Goal: Information Seeking & Learning: Learn about a topic

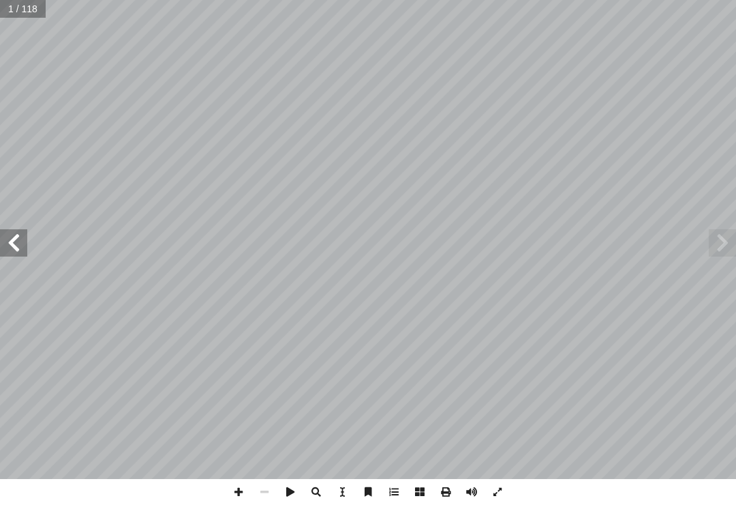
click at [715, 249] on span at bounding box center [722, 242] width 27 height 27
click at [732, 236] on span at bounding box center [722, 242] width 27 height 27
click at [718, 245] on span at bounding box center [722, 242] width 27 height 27
click at [728, 241] on span at bounding box center [722, 242] width 27 height 27
click at [8, 235] on span at bounding box center [13, 242] width 27 height 27
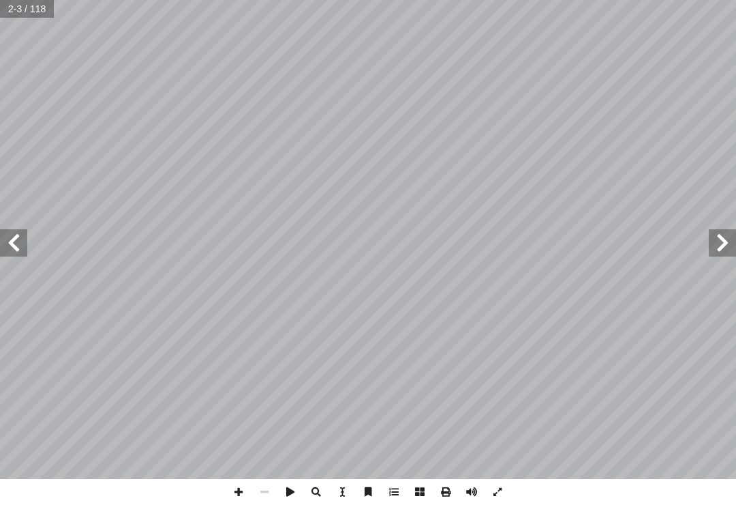
click at [19, 237] on span at bounding box center [13, 242] width 27 height 27
click at [20, 238] on span at bounding box center [13, 242] width 27 height 27
click at [14, 239] on span at bounding box center [13, 242] width 27 height 27
click at [4, 237] on span at bounding box center [13, 242] width 27 height 27
click at [19, 245] on span at bounding box center [13, 242] width 27 height 27
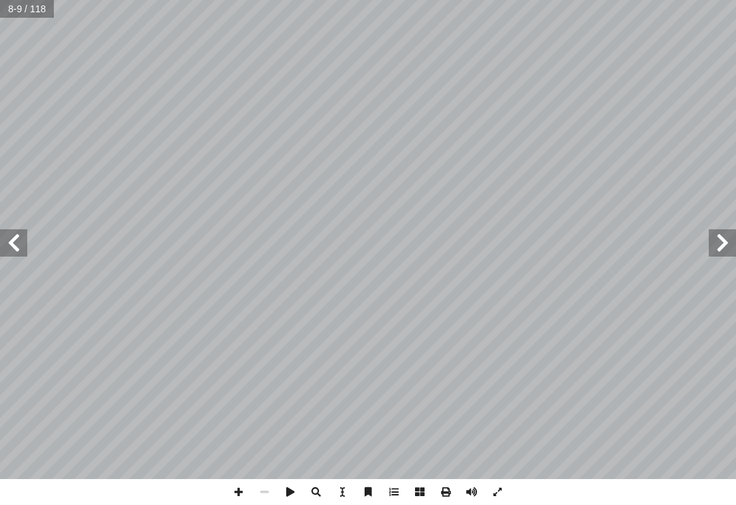
click at [14, 250] on span at bounding box center [13, 242] width 27 height 27
click at [20, 235] on span at bounding box center [13, 242] width 27 height 27
click at [18, 248] on span at bounding box center [13, 242] width 27 height 27
click at [8, 245] on span at bounding box center [13, 242] width 27 height 27
click at [18, 245] on span at bounding box center [13, 242] width 27 height 27
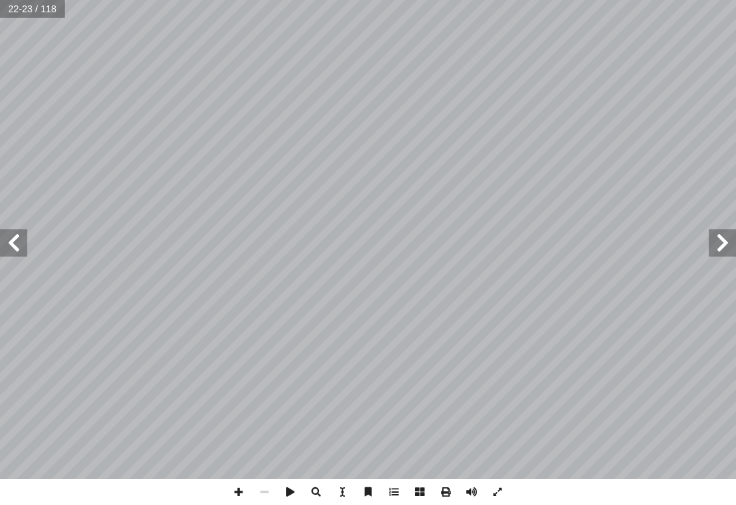
click at [10, 237] on span at bounding box center [13, 242] width 27 height 27
click at [5, 237] on span at bounding box center [13, 242] width 27 height 27
click at [8, 242] on span at bounding box center [13, 242] width 27 height 27
click at [7, 247] on span at bounding box center [13, 242] width 27 height 27
click at [10, 236] on span at bounding box center [13, 242] width 27 height 27
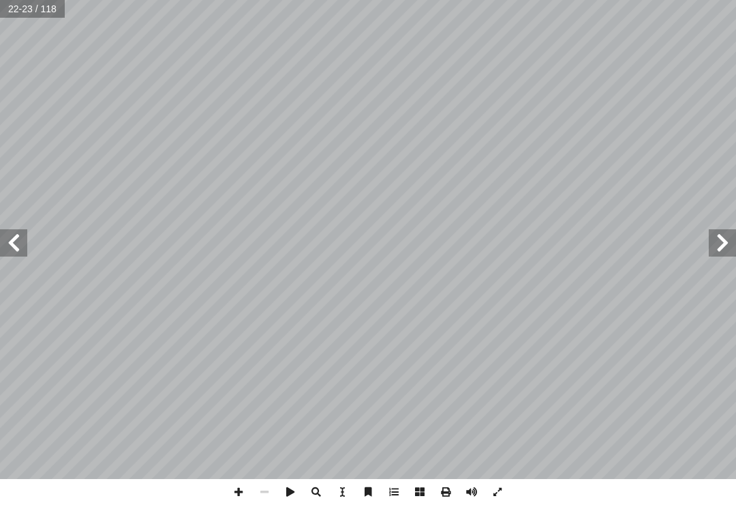
click at [5, 237] on span at bounding box center [13, 242] width 27 height 27
click at [8, 237] on span at bounding box center [13, 242] width 27 height 27
click at [10, 235] on span at bounding box center [13, 242] width 27 height 27
click at [10, 243] on span at bounding box center [13, 242] width 27 height 27
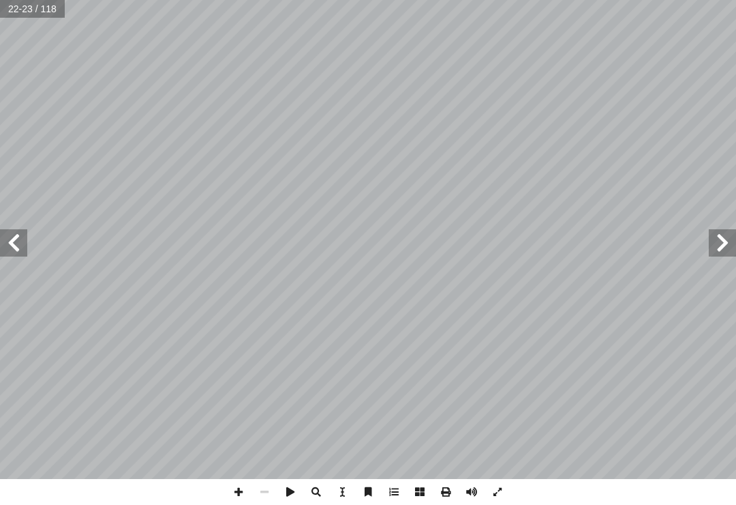
click at [9, 238] on span at bounding box center [13, 242] width 27 height 27
click at [18, 234] on span at bounding box center [13, 242] width 27 height 27
click at [10, 237] on span at bounding box center [13, 242] width 27 height 27
click at [13, 235] on span at bounding box center [13, 242] width 27 height 27
click at [12, 230] on span at bounding box center [13, 242] width 27 height 27
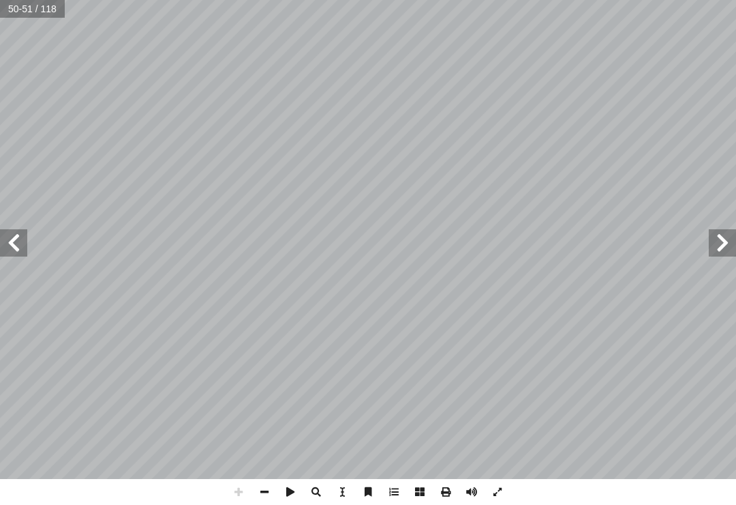
click at [9, 237] on span at bounding box center [13, 242] width 27 height 27
click at [8, 239] on span at bounding box center [13, 242] width 27 height 27
click at [8, 229] on span at bounding box center [13, 242] width 27 height 27
click at [18, 244] on span at bounding box center [13, 242] width 27 height 27
click at [19, 248] on span at bounding box center [13, 242] width 27 height 27
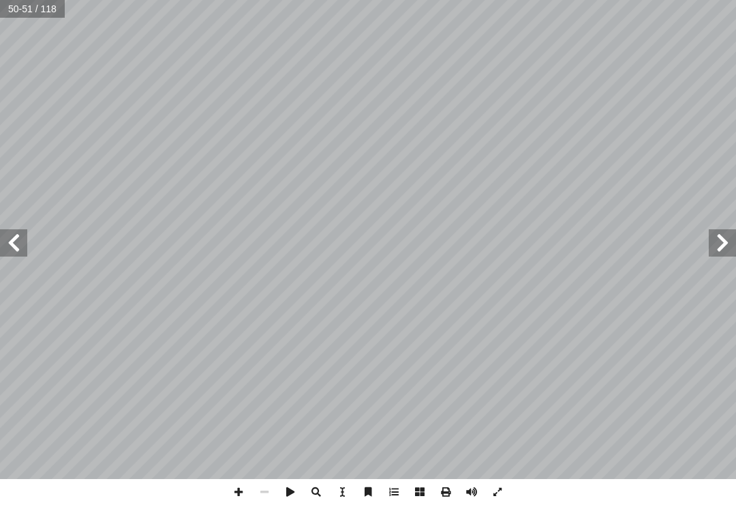
click at [18, 244] on span at bounding box center [13, 242] width 27 height 27
click at [9, 245] on span at bounding box center [13, 242] width 27 height 27
click at [11, 241] on span at bounding box center [13, 242] width 27 height 27
click at [9, 242] on span at bounding box center [13, 242] width 27 height 27
click at [4, 243] on span at bounding box center [13, 242] width 27 height 27
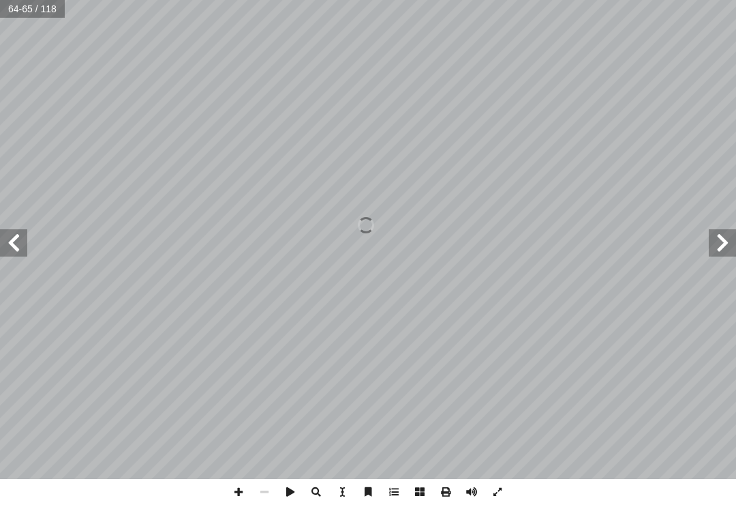
click at [0, 241] on span at bounding box center [13, 242] width 27 height 27
click at [3, 242] on span at bounding box center [13, 242] width 27 height 27
click at [8, 242] on span at bounding box center [13, 242] width 27 height 27
click at [2, 245] on span at bounding box center [13, 242] width 27 height 27
click at [3, 241] on span at bounding box center [13, 242] width 27 height 27
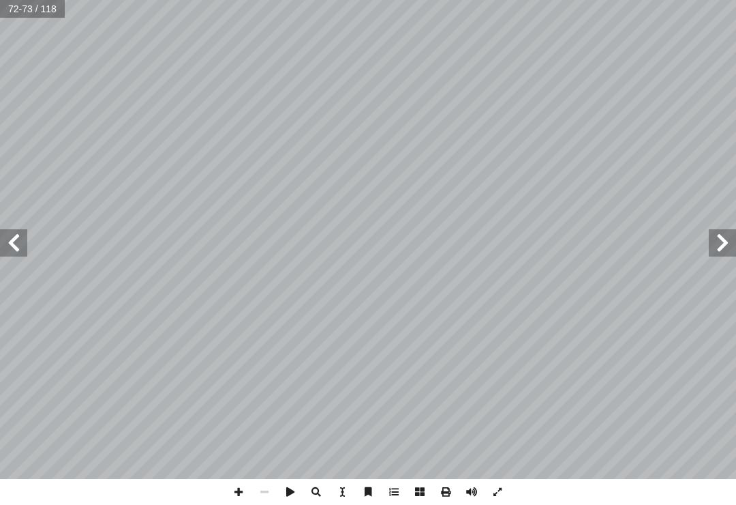
click at [2, 237] on span at bounding box center [13, 242] width 27 height 27
click at [6, 243] on span at bounding box center [13, 242] width 27 height 27
click at [3, 242] on span at bounding box center [13, 242] width 27 height 27
click at [0, 235] on span at bounding box center [13, 242] width 27 height 27
click at [0, 233] on span at bounding box center [13, 242] width 27 height 27
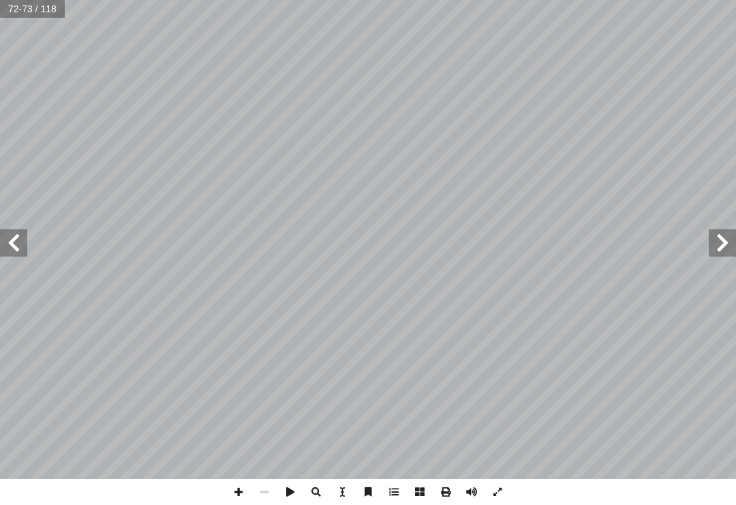
click at [10, 239] on span at bounding box center [13, 242] width 27 height 27
click at [3, 239] on span at bounding box center [13, 242] width 27 height 27
click at [11, 243] on span at bounding box center [13, 242] width 27 height 27
click at [8, 243] on span at bounding box center [13, 242] width 27 height 27
click at [8, 241] on span at bounding box center [13, 242] width 27 height 27
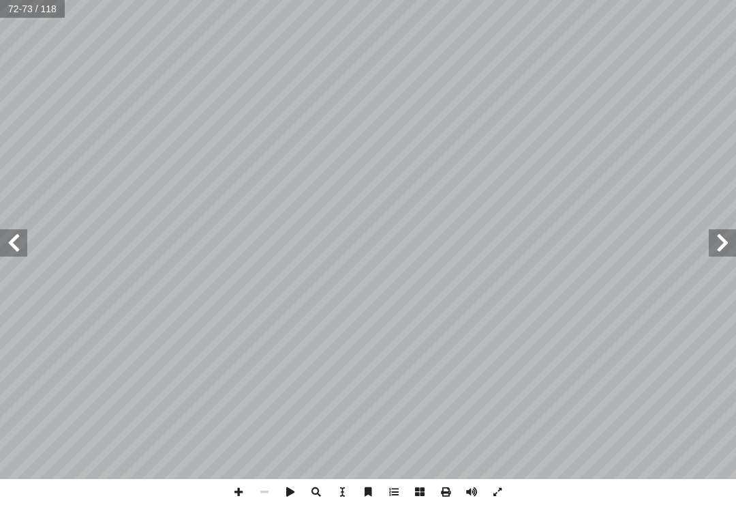
click at [5, 240] on span at bounding box center [13, 242] width 27 height 27
click at [3, 237] on span at bounding box center [13, 242] width 27 height 27
click at [9, 238] on span at bounding box center [13, 242] width 27 height 27
click at [8, 249] on span at bounding box center [13, 242] width 27 height 27
click at [9, 239] on span at bounding box center [13, 242] width 27 height 27
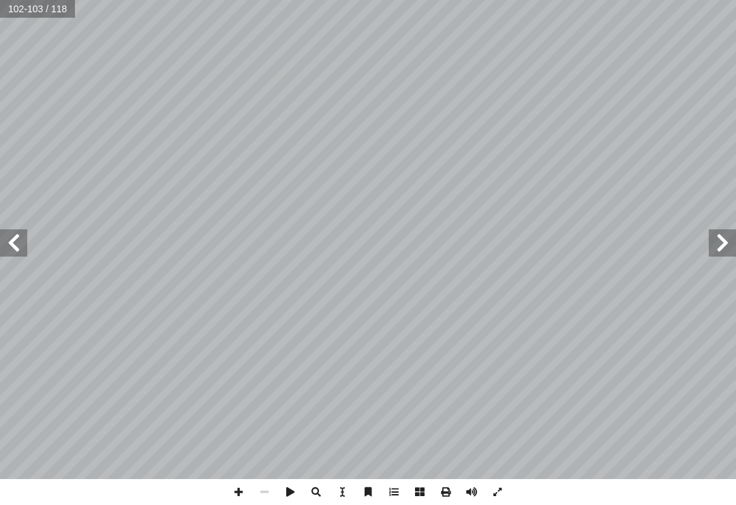
click at [9, 235] on span at bounding box center [13, 242] width 27 height 27
click at [5, 232] on span at bounding box center [13, 242] width 27 height 27
click at [12, 229] on span at bounding box center [13, 242] width 27 height 27
click at [18, 229] on span at bounding box center [13, 242] width 27 height 27
click at [20, 236] on span at bounding box center [13, 242] width 27 height 27
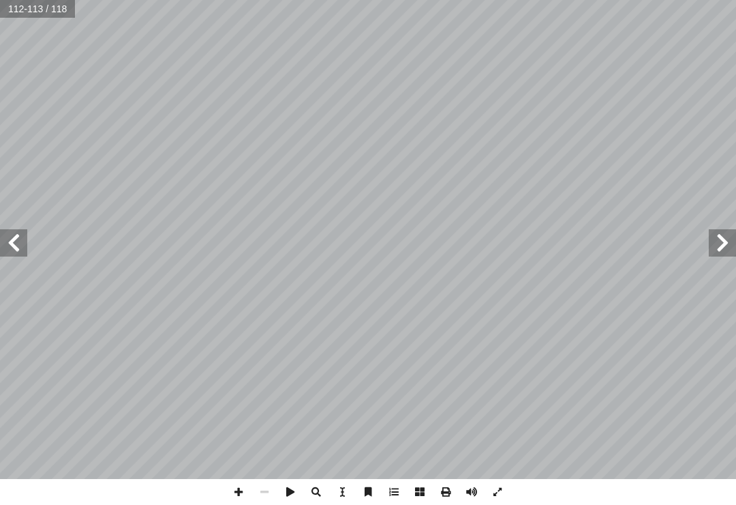
click at [8, 241] on span at bounding box center [13, 242] width 27 height 27
click at [717, 248] on span at bounding box center [722, 242] width 27 height 27
click at [730, 240] on span at bounding box center [722, 242] width 27 height 27
click at [719, 241] on span at bounding box center [722, 242] width 27 height 27
click at [721, 243] on span at bounding box center [722, 242] width 27 height 27
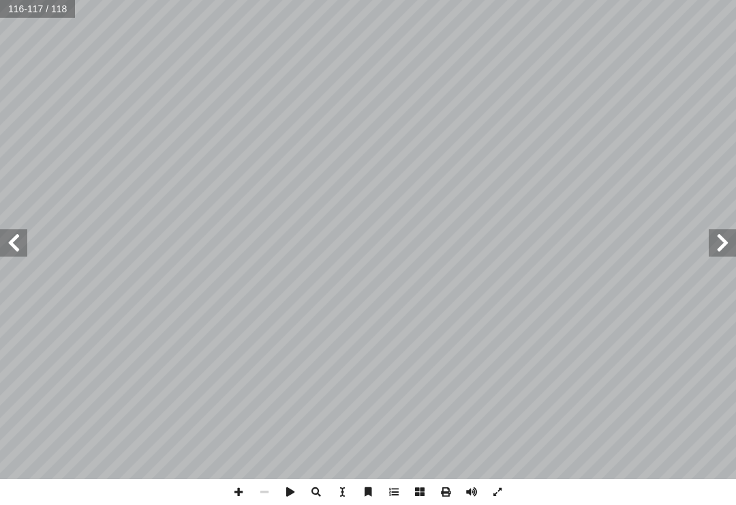
click at [726, 244] on span at bounding box center [722, 242] width 27 height 27
click at [736, 240] on span at bounding box center [722, 242] width 27 height 27
click at [730, 243] on span at bounding box center [722, 242] width 27 height 27
click at [728, 242] on span at bounding box center [722, 242] width 27 height 27
click at [730, 239] on span at bounding box center [722, 242] width 27 height 27
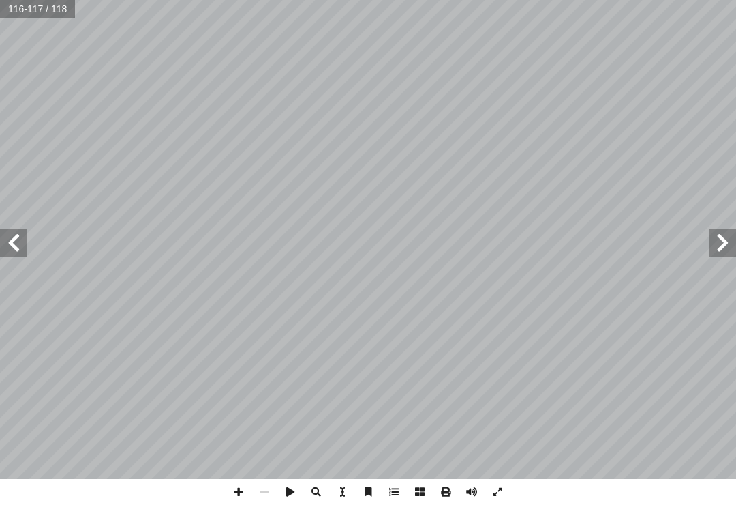
click at [732, 242] on span at bounding box center [722, 242] width 27 height 27
click at [730, 245] on span at bounding box center [722, 242] width 27 height 27
click at [728, 243] on span at bounding box center [722, 242] width 27 height 27
click at [728, 245] on span at bounding box center [722, 242] width 27 height 27
click at [722, 248] on span at bounding box center [722, 242] width 27 height 27
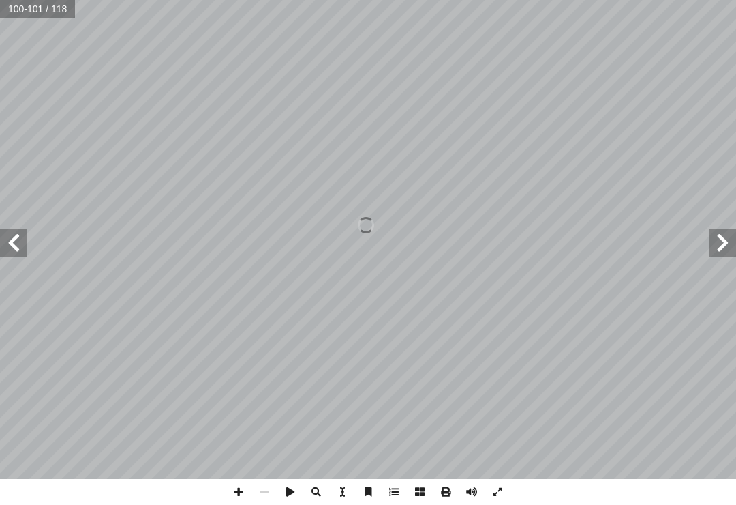
click at [725, 245] on span at bounding box center [722, 242] width 27 height 27
click at [728, 248] on span at bounding box center [722, 242] width 27 height 27
click at [727, 245] on span at bounding box center [722, 242] width 27 height 27
click at [727, 244] on span at bounding box center [722, 242] width 27 height 27
click at [728, 243] on span at bounding box center [722, 242] width 27 height 27
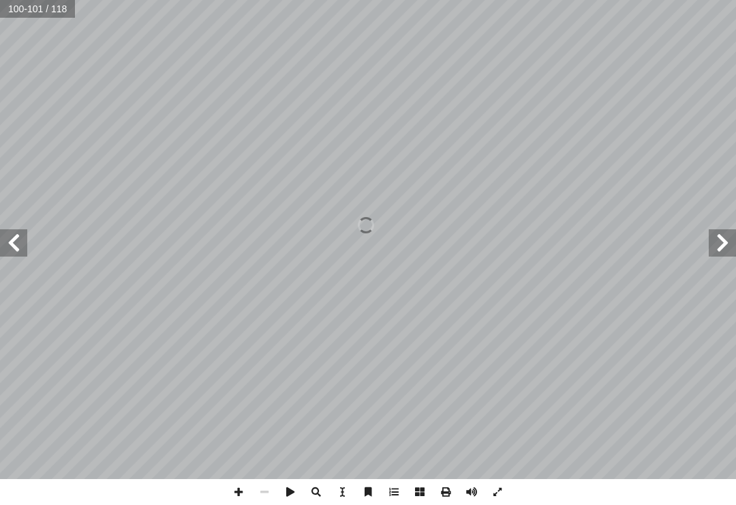
click at [726, 243] on span at bounding box center [722, 242] width 27 height 27
click at [728, 241] on span at bounding box center [722, 242] width 27 height 27
click at [728, 243] on span at bounding box center [722, 242] width 27 height 27
click at [726, 243] on span at bounding box center [722, 242] width 27 height 27
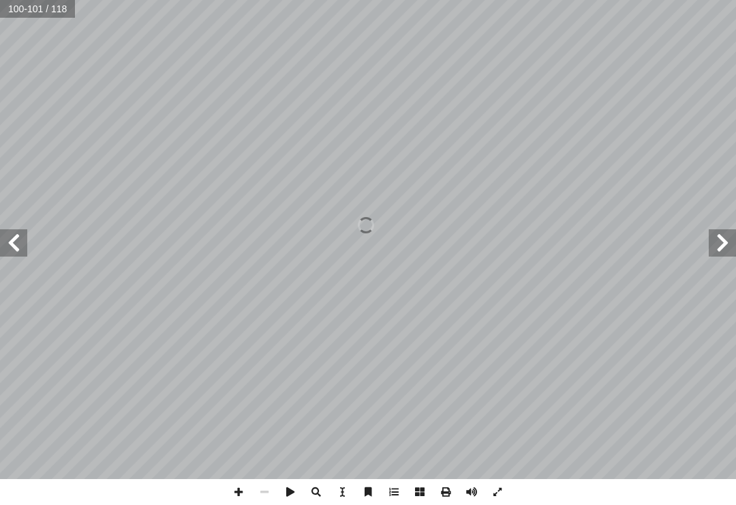
click at [728, 240] on span at bounding box center [722, 242] width 27 height 27
click at [727, 245] on span at bounding box center [722, 242] width 27 height 27
click at [727, 243] on span at bounding box center [722, 242] width 27 height 27
click at [724, 241] on span at bounding box center [722, 242] width 27 height 27
click at [720, 243] on span at bounding box center [722, 242] width 27 height 27
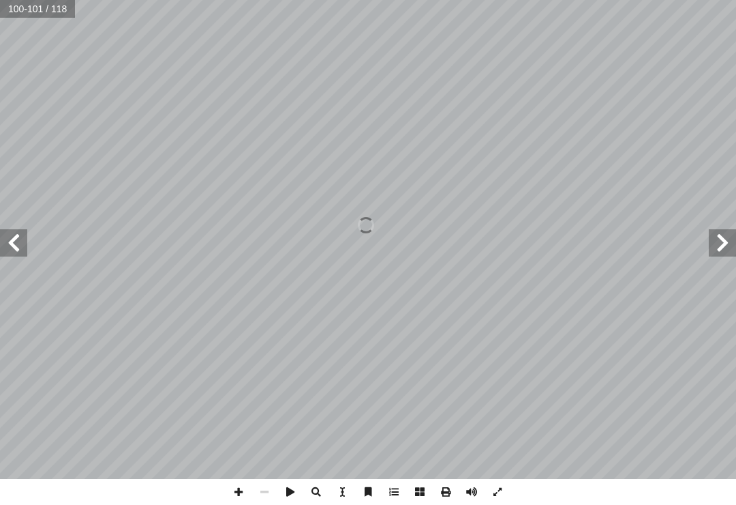
click at [719, 246] on span at bounding box center [722, 242] width 27 height 27
click at [728, 243] on span at bounding box center [722, 242] width 27 height 27
click at [726, 246] on span at bounding box center [722, 242] width 27 height 27
click at [719, 246] on span at bounding box center [722, 242] width 27 height 27
click at [727, 244] on span at bounding box center [722, 242] width 27 height 27
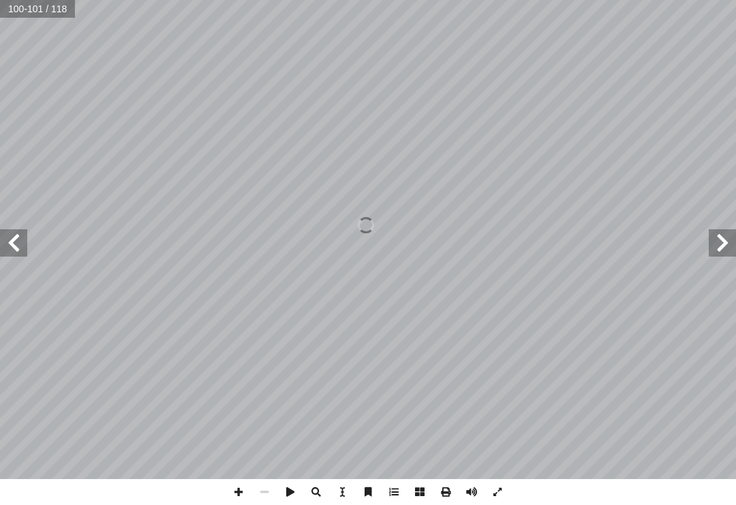
click at [727, 241] on span at bounding box center [722, 242] width 27 height 27
click at [728, 243] on span at bounding box center [722, 242] width 27 height 27
click at [729, 242] on span at bounding box center [722, 242] width 27 height 27
click at [734, 242] on span at bounding box center [722, 242] width 27 height 27
click at [734, 238] on span at bounding box center [722, 242] width 27 height 27
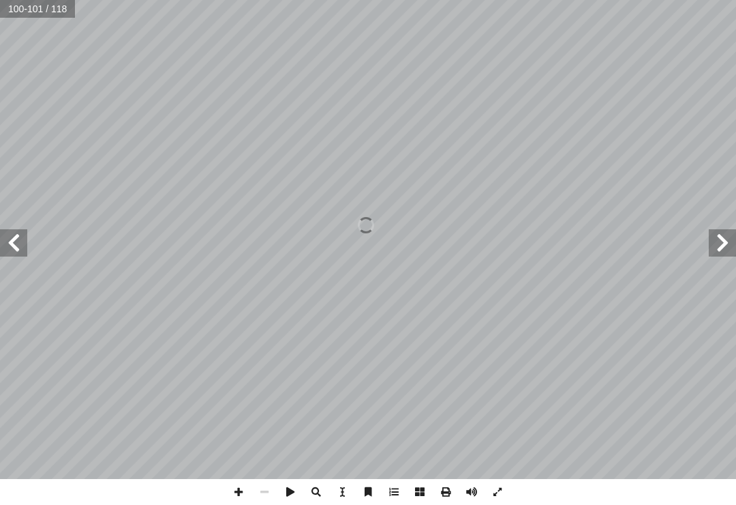
click at [734, 237] on span at bounding box center [722, 242] width 27 height 27
click at [734, 235] on span at bounding box center [722, 242] width 27 height 27
click at [731, 243] on span at bounding box center [722, 242] width 27 height 27
click at [731, 244] on span at bounding box center [722, 242] width 27 height 27
click at [728, 245] on span at bounding box center [722, 242] width 27 height 27
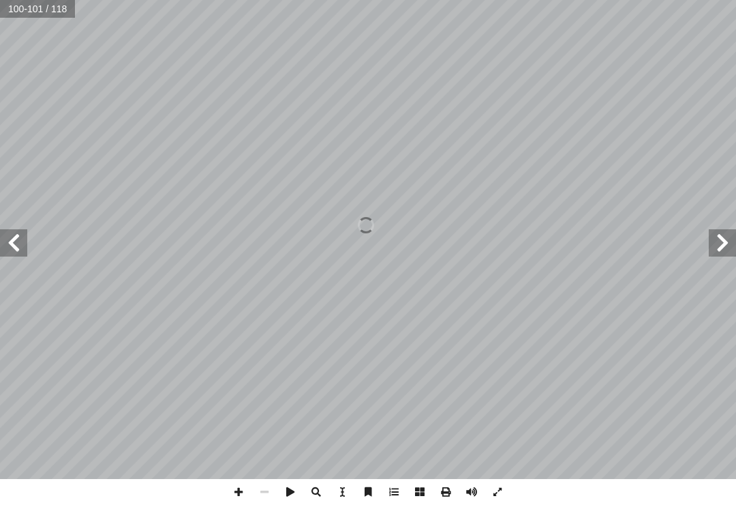
click at [728, 245] on span at bounding box center [722, 242] width 27 height 27
click at [728, 244] on span at bounding box center [722, 242] width 27 height 27
click at [727, 247] on span at bounding box center [722, 242] width 27 height 27
click at [728, 245] on span at bounding box center [722, 242] width 27 height 27
click at [728, 244] on span at bounding box center [722, 242] width 27 height 27
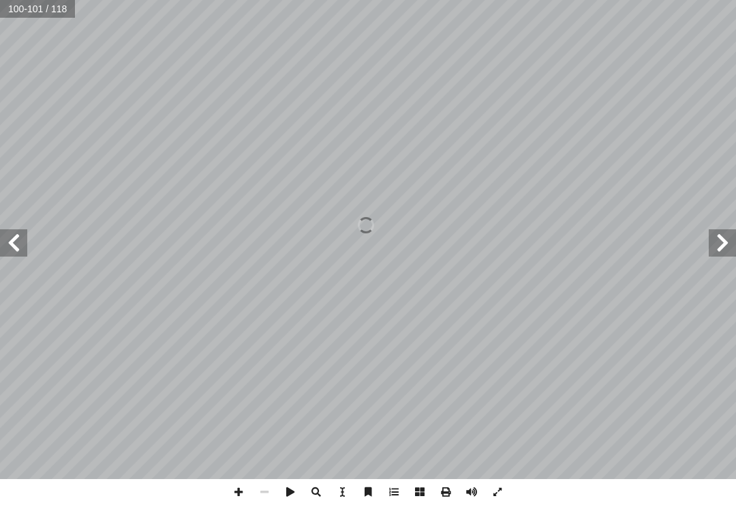
click at [729, 243] on span at bounding box center [722, 242] width 27 height 27
click at [731, 245] on span at bounding box center [722, 242] width 27 height 27
click at [730, 239] on span at bounding box center [722, 242] width 27 height 27
click at [732, 243] on span at bounding box center [722, 242] width 27 height 27
click at [723, 244] on span at bounding box center [722, 242] width 27 height 27
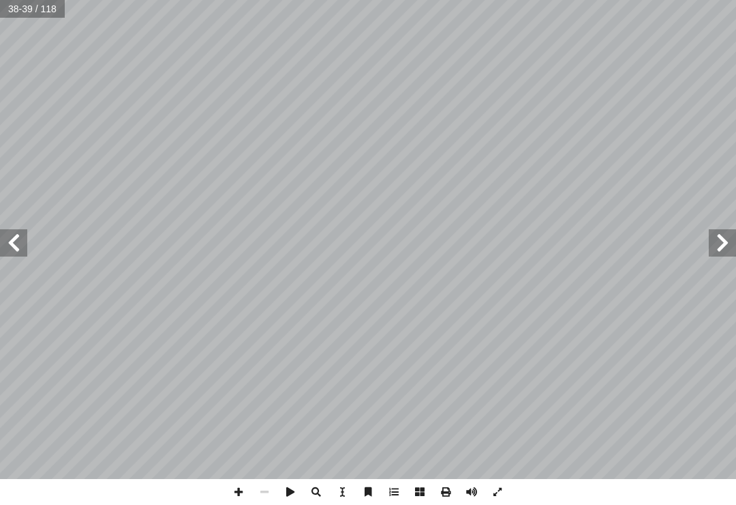
click at [722, 249] on span at bounding box center [722, 242] width 27 height 27
click at [728, 245] on span at bounding box center [722, 242] width 27 height 27
click at [728, 243] on span at bounding box center [722, 242] width 27 height 27
click at [715, 245] on span at bounding box center [722, 242] width 27 height 27
click at [717, 241] on span at bounding box center [722, 242] width 27 height 27
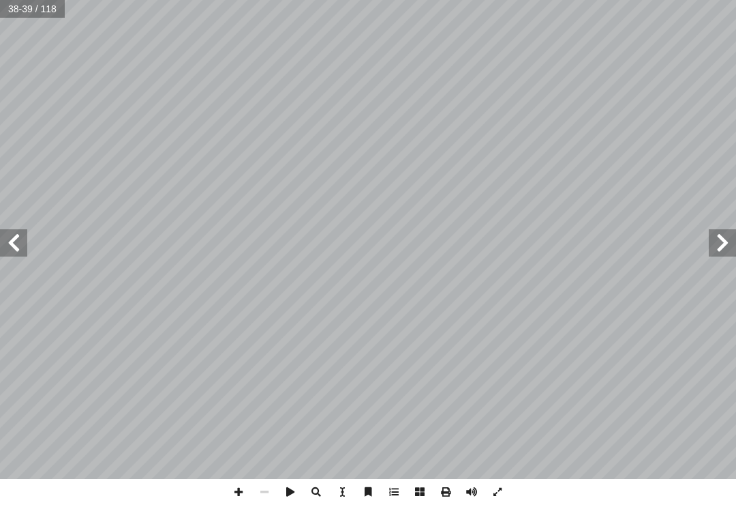
click at [717, 243] on span at bounding box center [722, 242] width 27 height 27
click at [718, 243] on span at bounding box center [722, 242] width 27 height 27
click at [720, 241] on span at bounding box center [722, 242] width 27 height 27
click at [727, 241] on span at bounding box center [722, 242] width 27 height 27
click at [725, 240] on span at bounding box center [722, 242] width 27 height 27
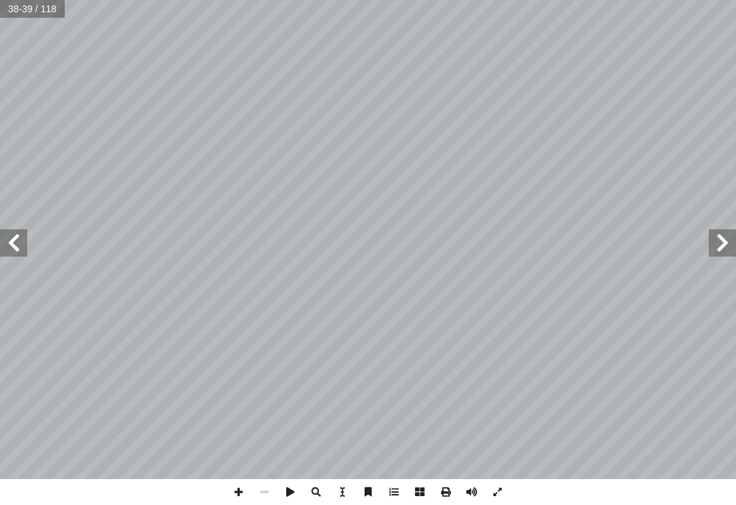
click at [728, 240] on span at bounding box center [722, 242] width 27 height 27
click at [730, 241] on span at bounding box center [722, 242] width 27 height 27
click at [730, 247] on span at bounding box center [722, 242] width 27 height 27
click at [726, 248] on span at bounding box center [722, 242] width 27 height 27
click at [728, 241] on span at bounding box center [722, 242] width 27 height 27
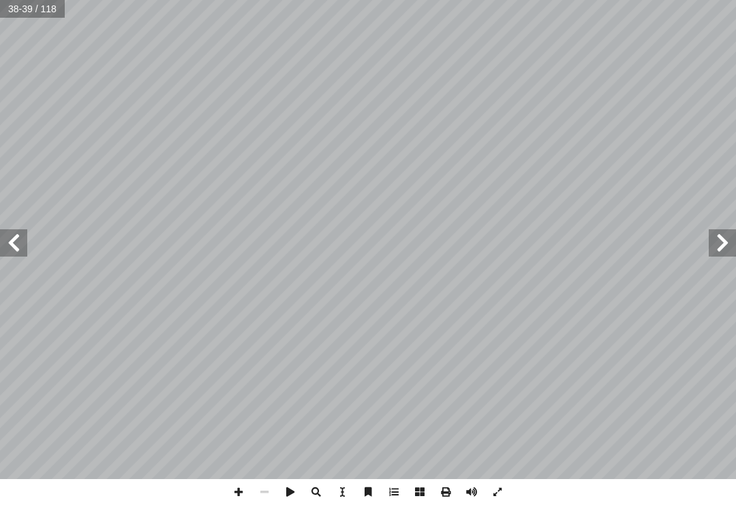
click at [728, 245] on span at bounding box center [722, 242] width 27 height 27
click at [726, 244] on span at bounding box center [722, 242] width 27 height 27
click at [717, 246] on span at bounding box center [722, 242] width 27 height 27
click at [718, 243] on span at bounding box center [722, 242] width 27 height 27
click at [727, 233] on span at bounding box center [722, 242] width 27 height 27
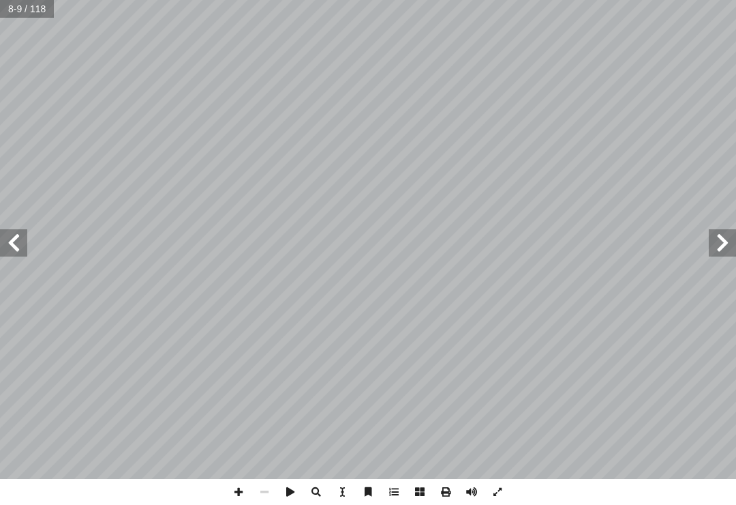
click at [727, 250] on span at bounding box center [722, 242] width 27 height 27
click at [721, 255] on span at bounding box center [722, 242] width 27 height 27
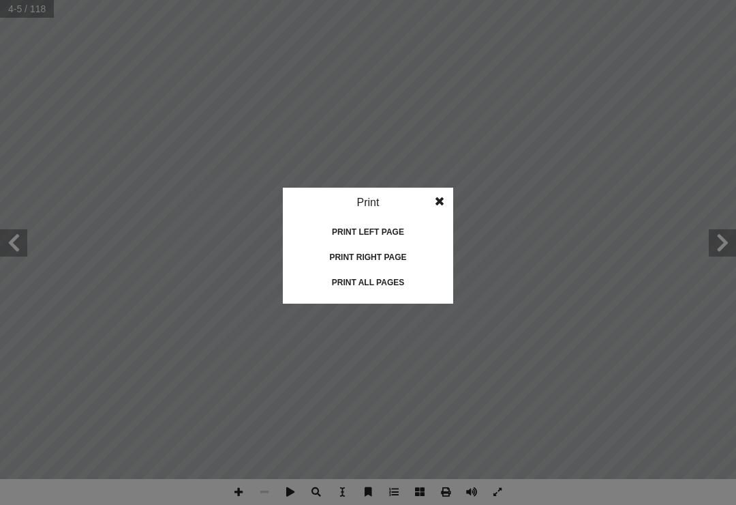
click at [421, 275] on div "Print all pages" at bounding box center [368, 282] width 136 height 22
